Goal: Task Accomplishment & Management: Manage account settings

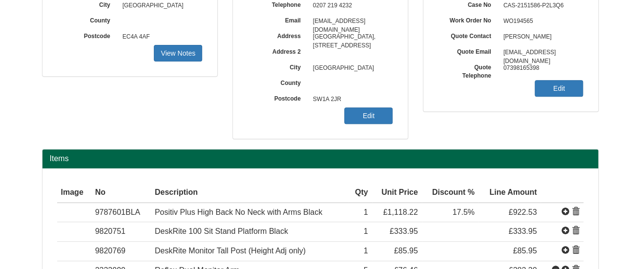
scroll to position [147, 0]
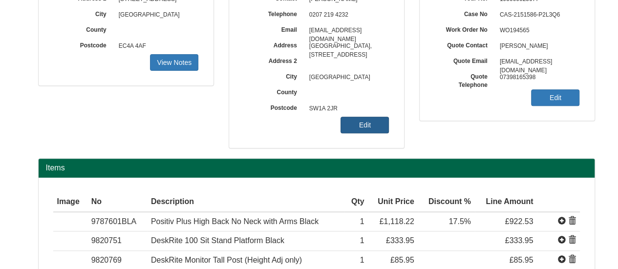
click at [377, 127] on link "Edit" at bounding box center [365, 125] width 48 height 17
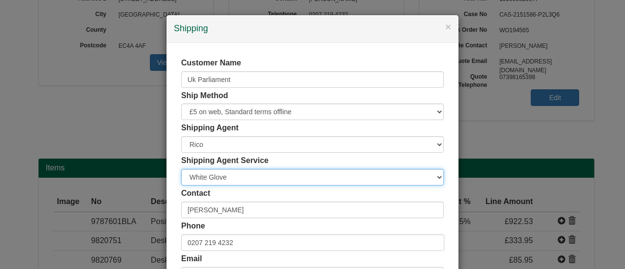
click at [273, 178] on select "Carrier White Glove" at bounding box center [312, 177] width 263 height 17
select select "CA-NEXTDAY"
click at [181, 169] on select "Carrier White Glove" at bounding box center [312, 177] width 263 height 17
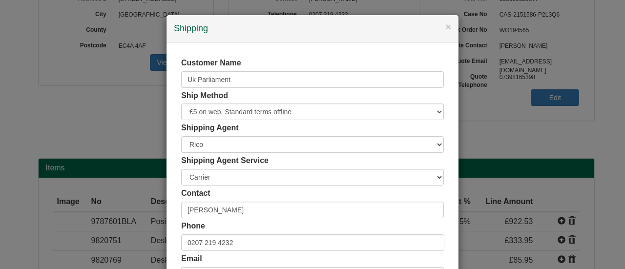
click at [316, 157] on div "Shipping Agent Service Carrier White Glove" at bounding box center [312, 170] width 263 height 30
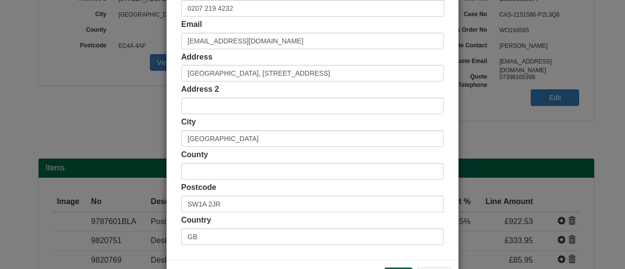
scroll to position [271, 0]
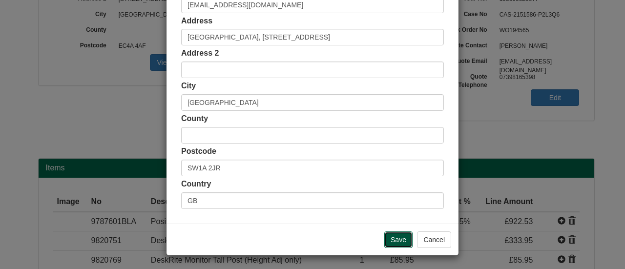
click at [393, 238] on input "Save" at bounding box center [398, 240] width 28 height 17
